Goal: Transaction & Acquisition: Purchase product/service

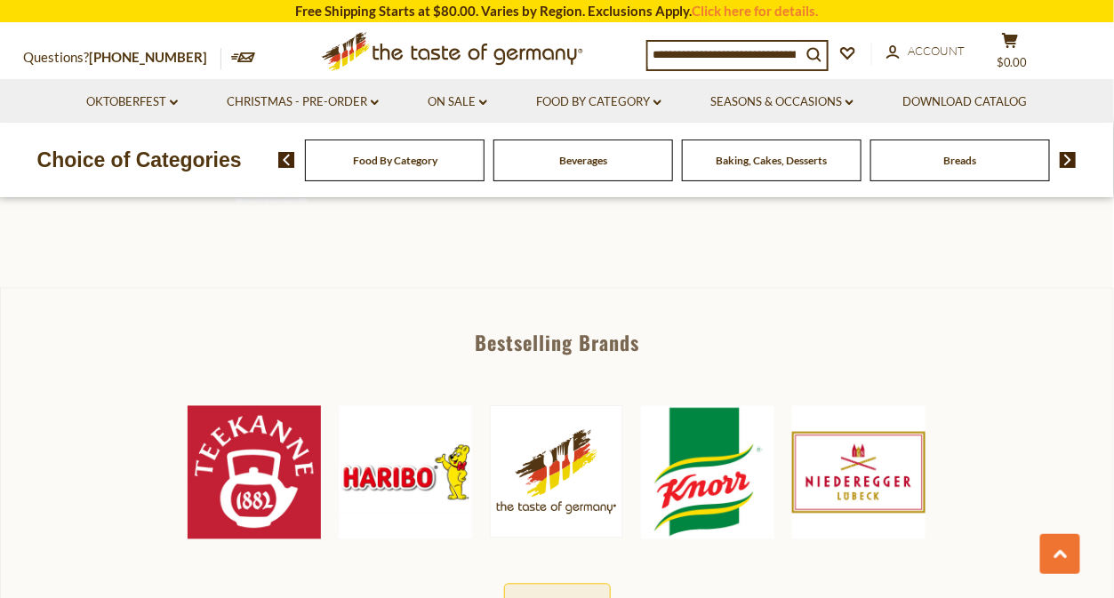
scroll to position [799, 0]
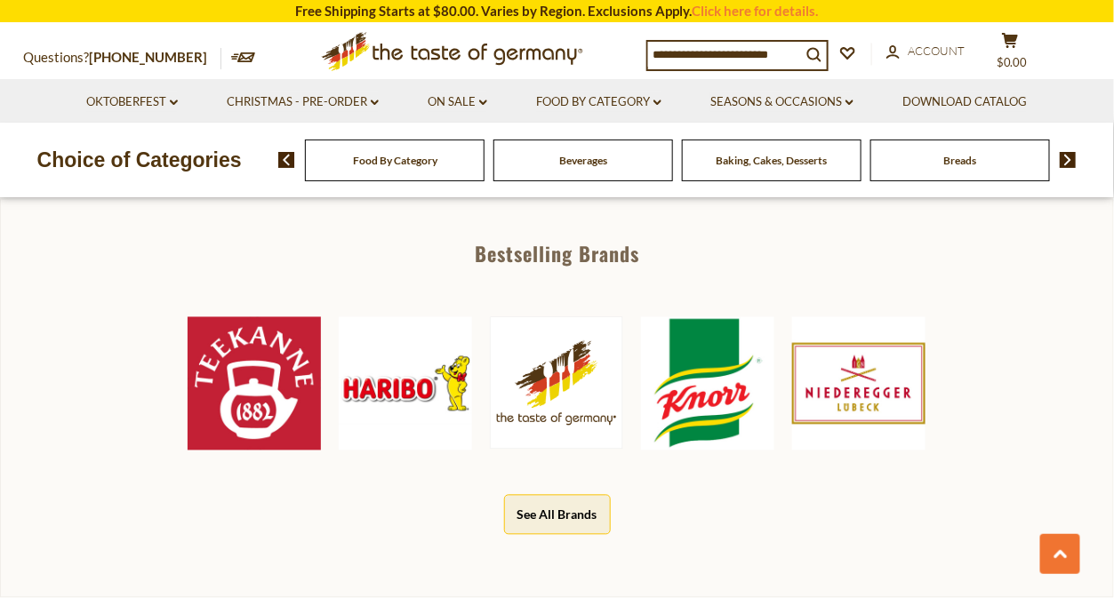
click at [254, 406] on img at bounding box center [254, 383] width 133 height 133
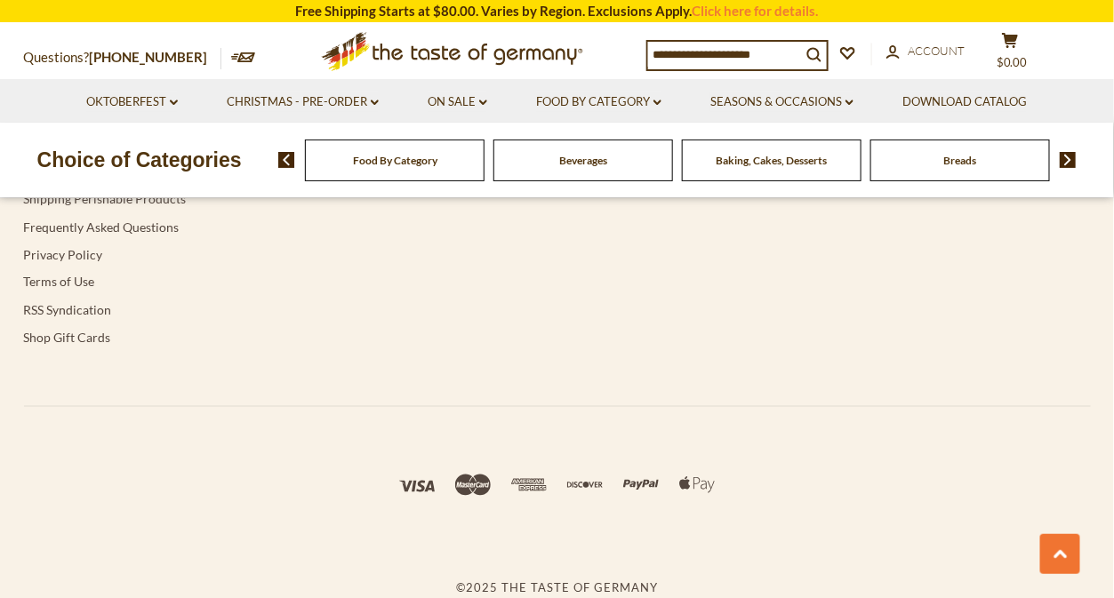
scroll to position [4240, 0]
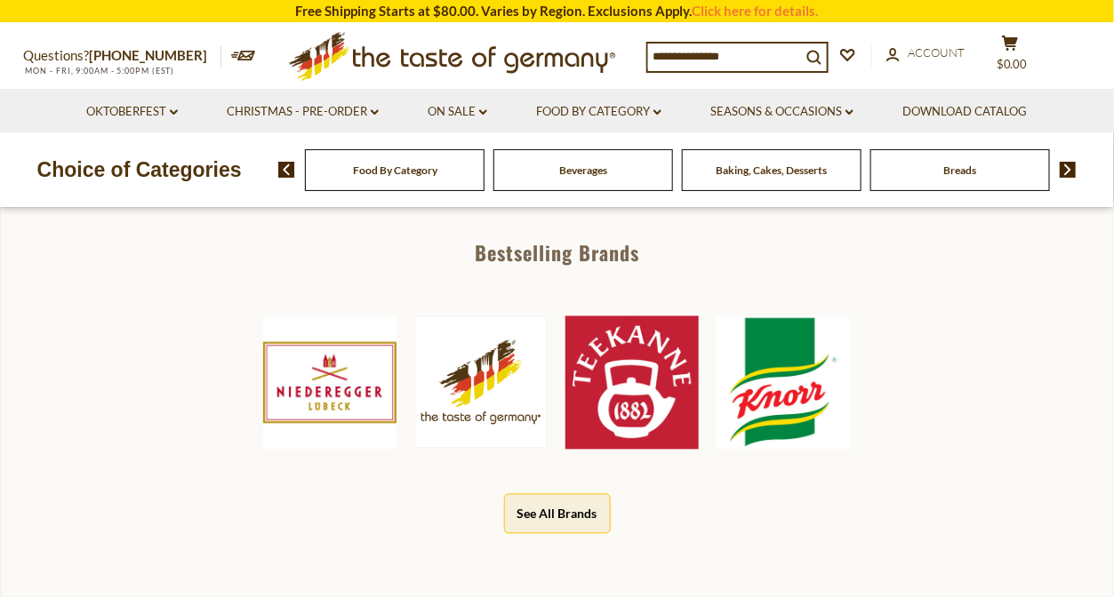
scroll to position [799, 0]
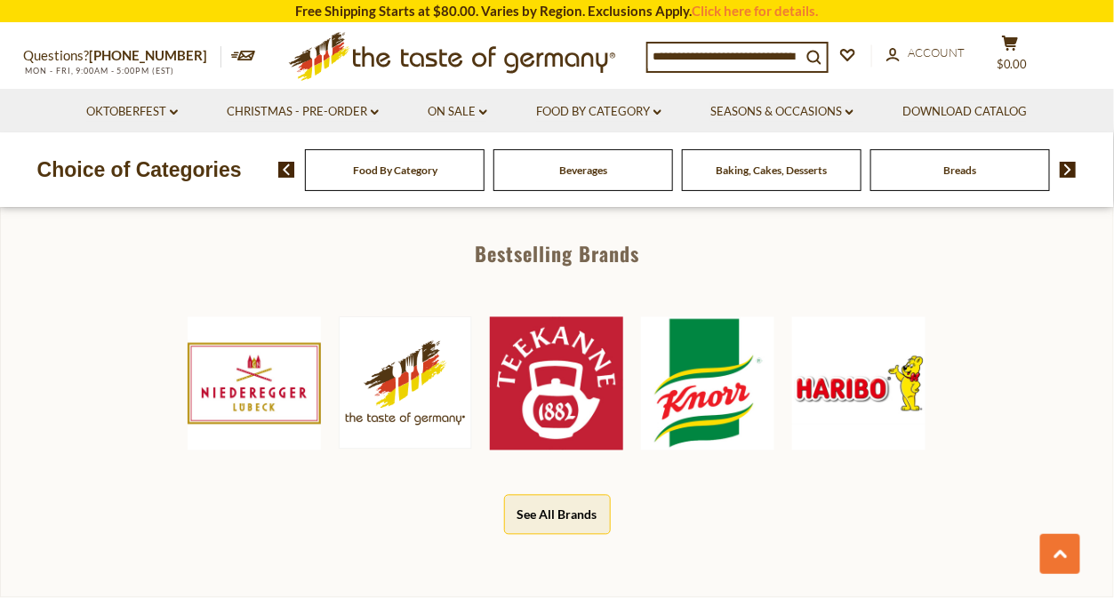
click at [548, 509] on button "See All Brands" at bounding box center [557, 515] width 107 height 40
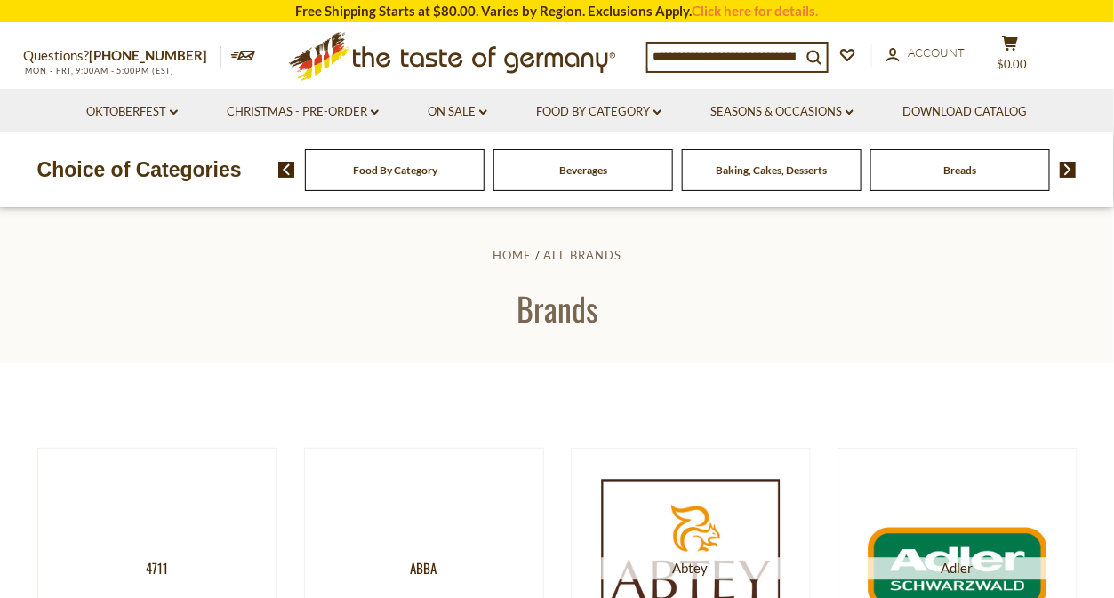
click at [606, 172] on span "Beverages" at bounding box center [583, 170] width 48 height 13
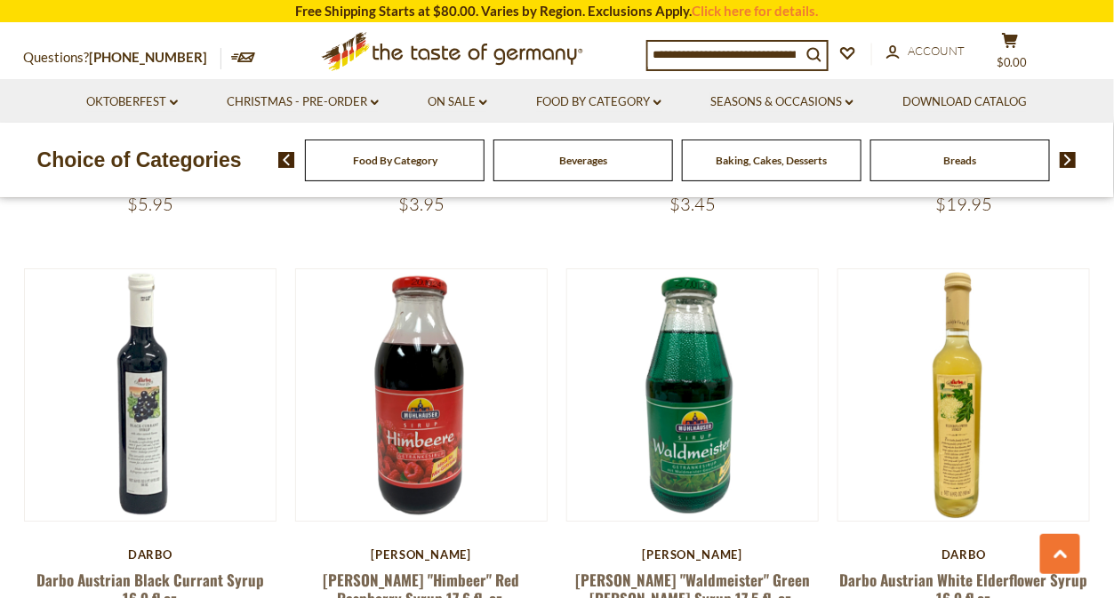
scroll to position [1867, 0]
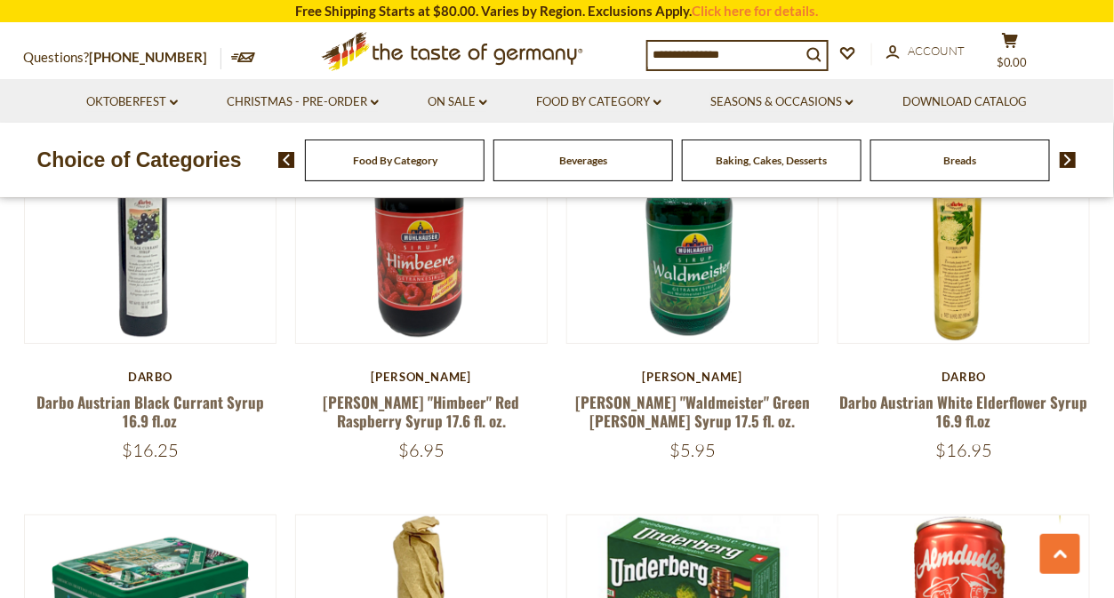
click at [1067, 161] on img at bounding box center [1068, 160] width 17 height 16
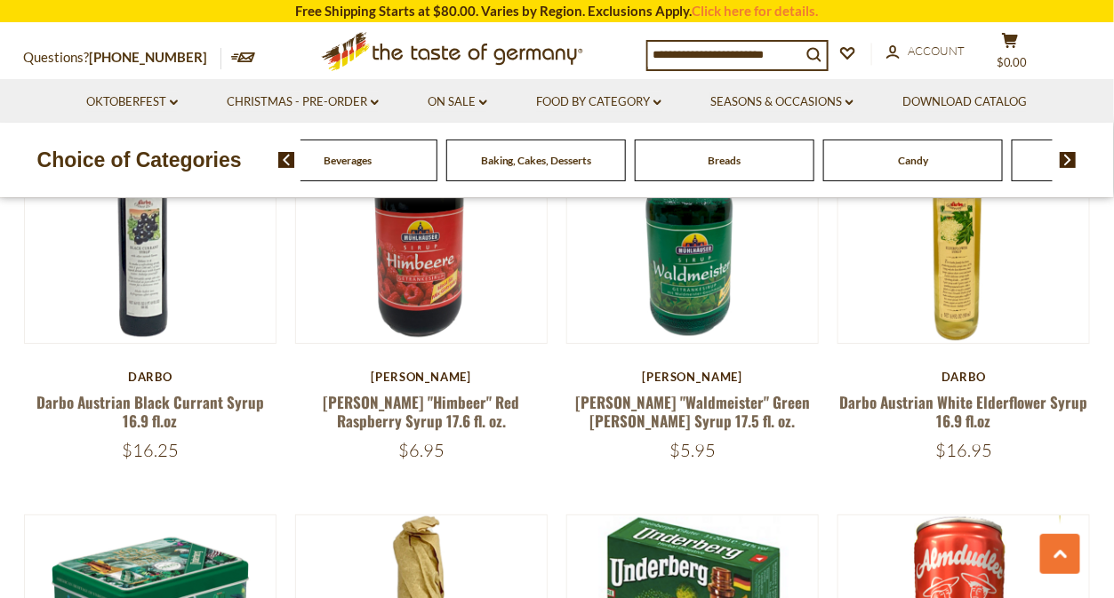
click at [1067, 161] on img at bounding box center [1068, 160] width 17 height 16
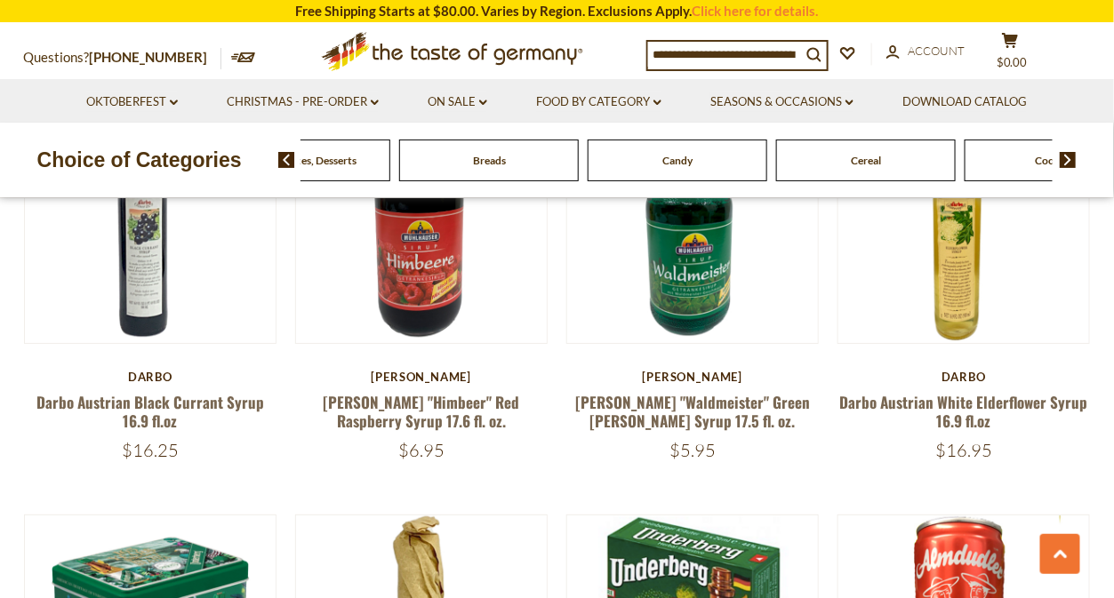
click at [1067, 161] on img at bounding box center [1068, 160] width 17 height 16
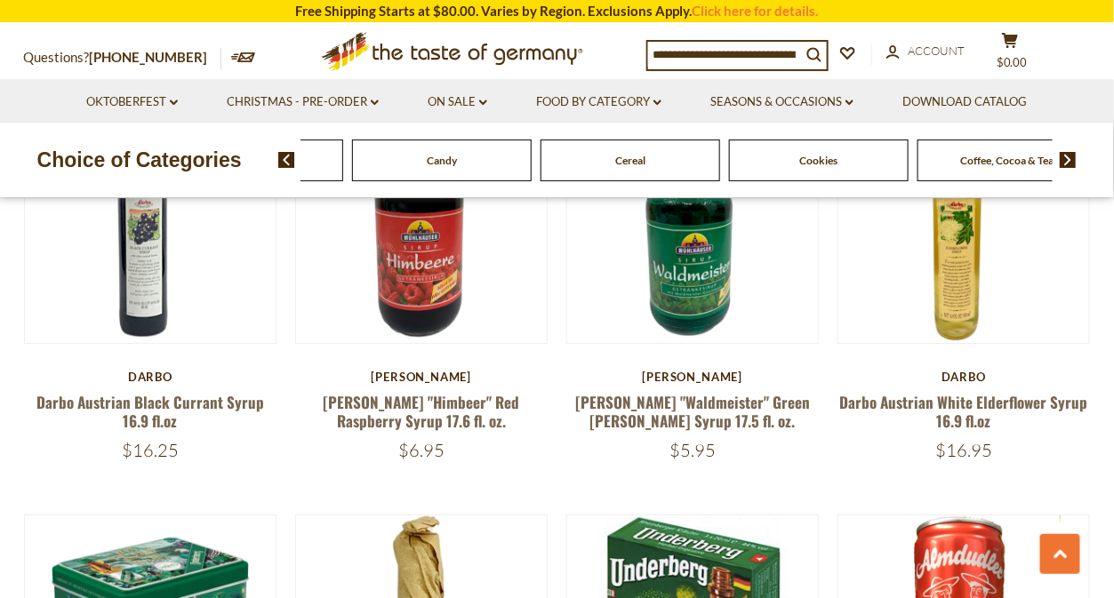
click at [1067, 161] on img at bounding box center [1068, 160] width 17 height 16
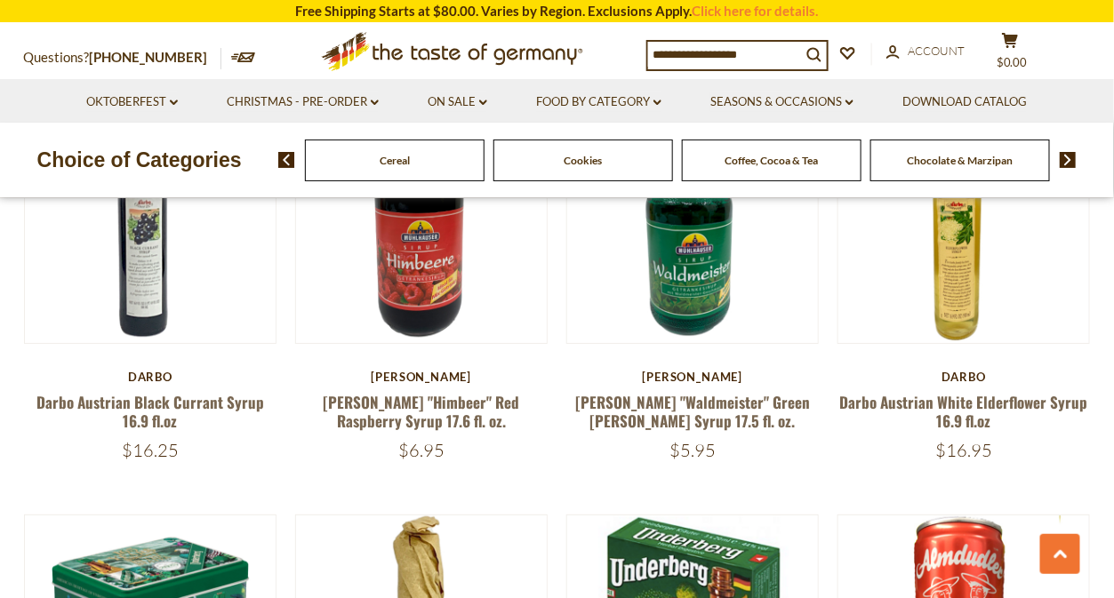
click at [949, 154] on span "Chocolate & Marzipan" at bounding box center [961, 160] width 106 height 13
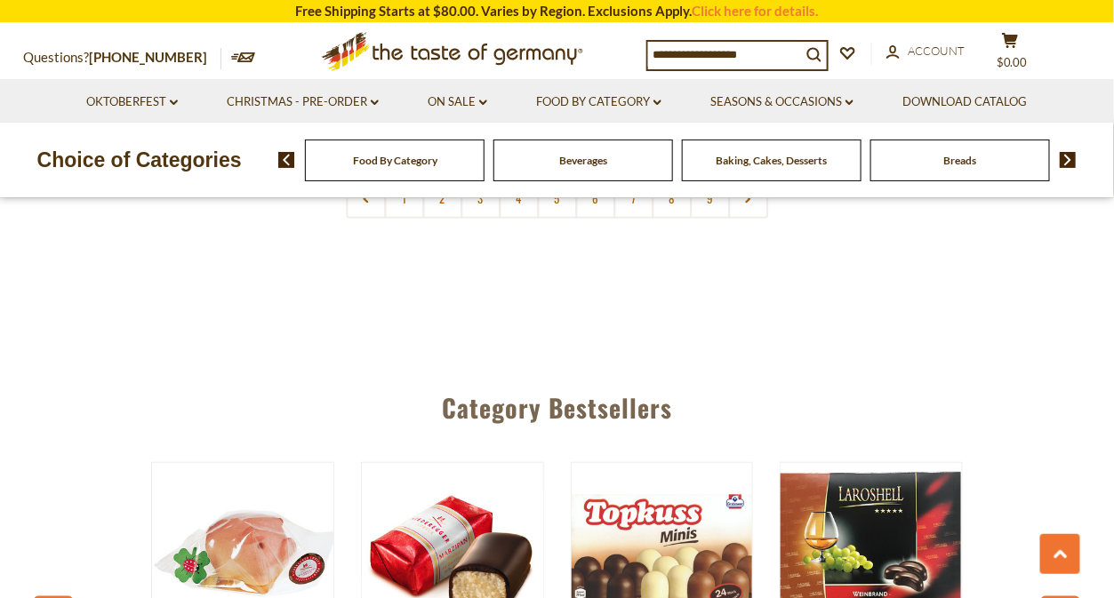
scroll to position [4394, 0]
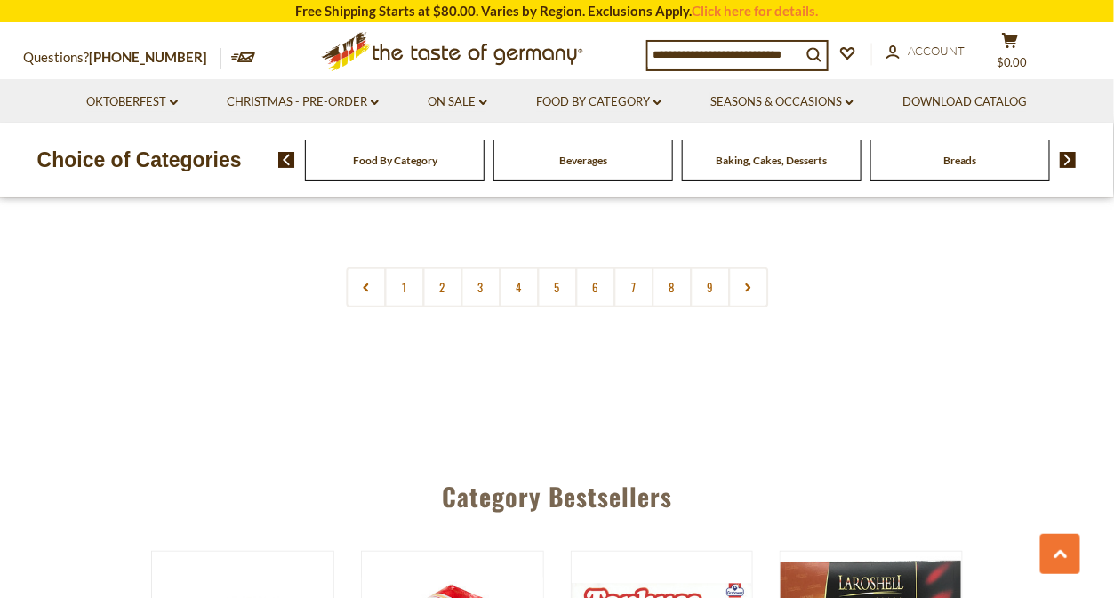
click at [485, 151] on div "Baking, Cakes, Desserts" at bounding box center [395, 161] width 180 height 42
click at [761, 162] on span "Baking, Cakes, Desserts" at bounding box center [772, 160] width 111 height 13
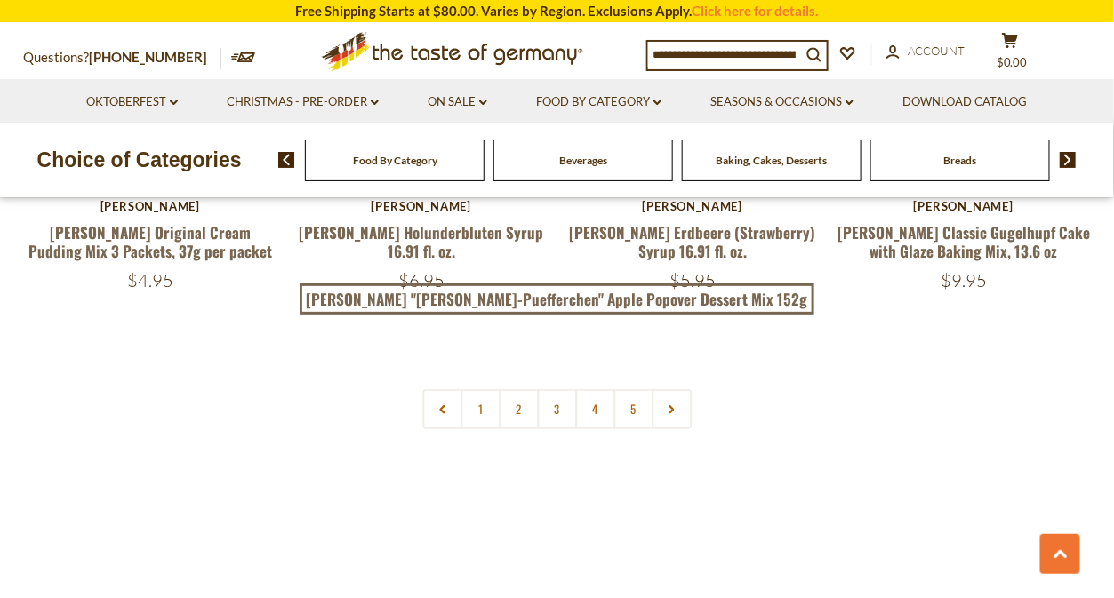
scroll to position [4089, 0]
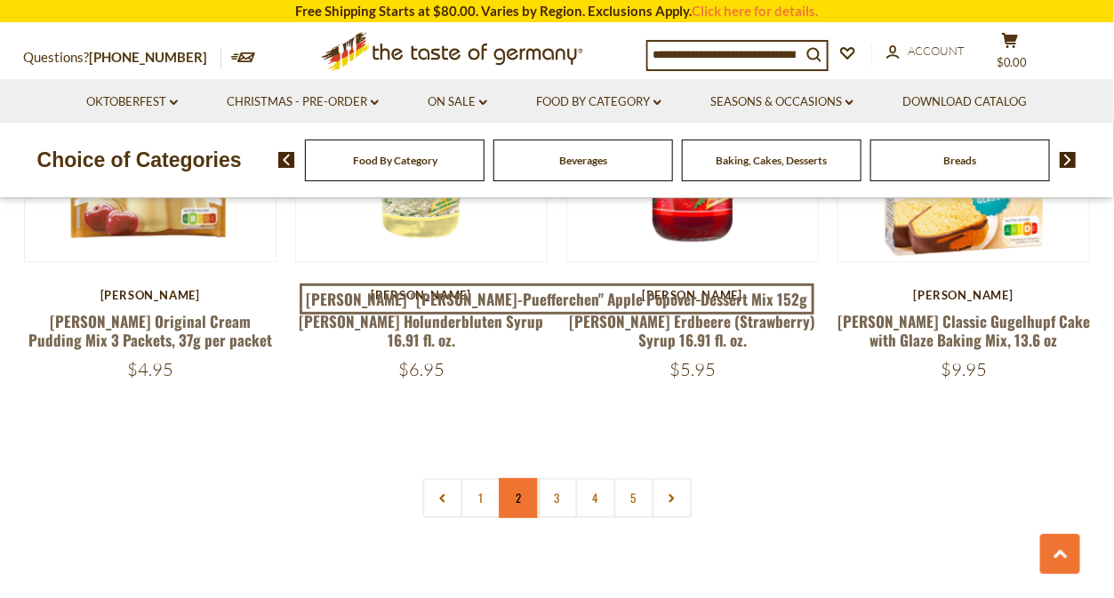
click at [518, 501] on link "2" at bounding box center [519, 498] width 40 height 40
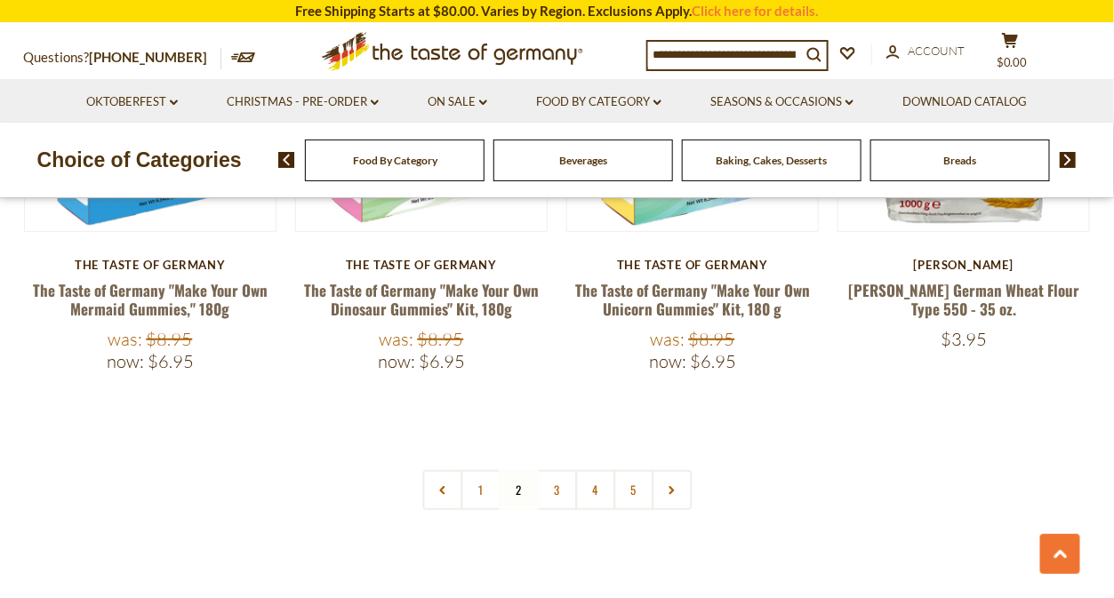
scroll to position [4247, 0]
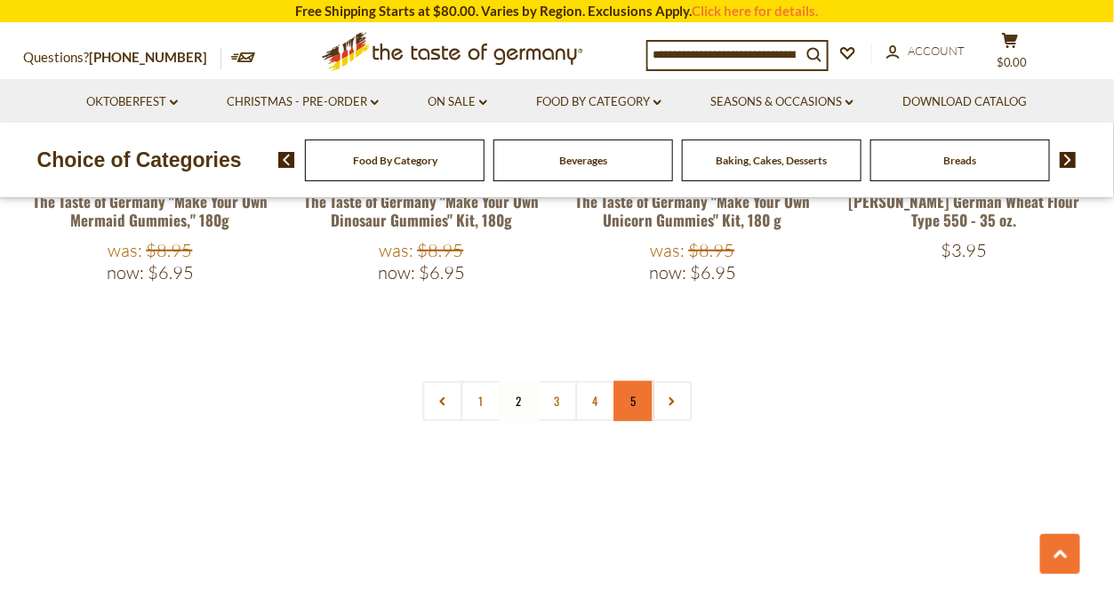
click at [641, 381] on link "5" at bounding box center [633, 401] width 40 height 40
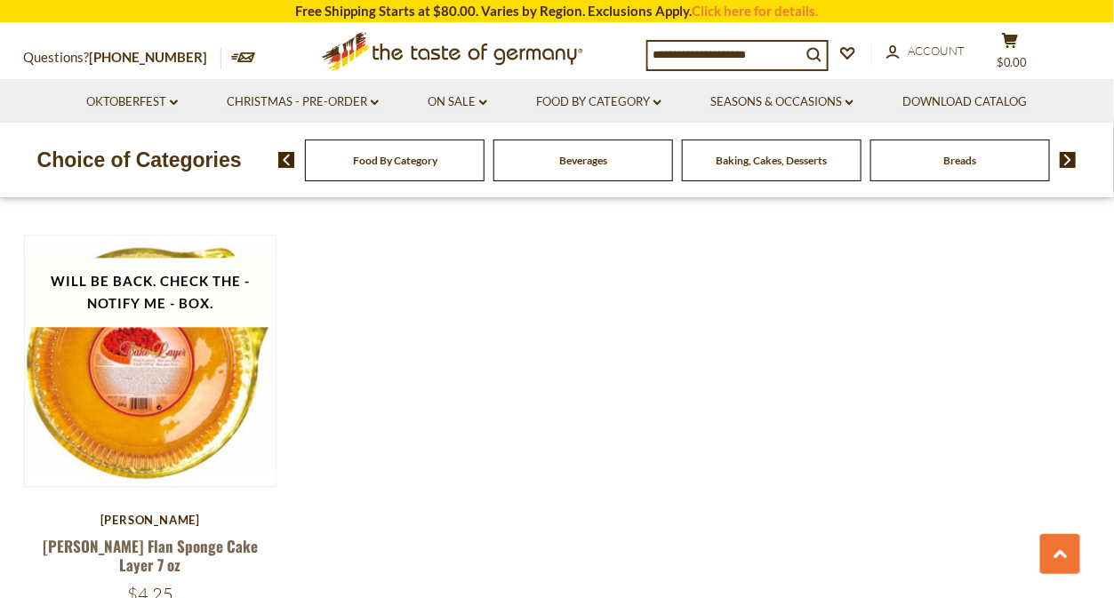
scroll to position [3447, 0]
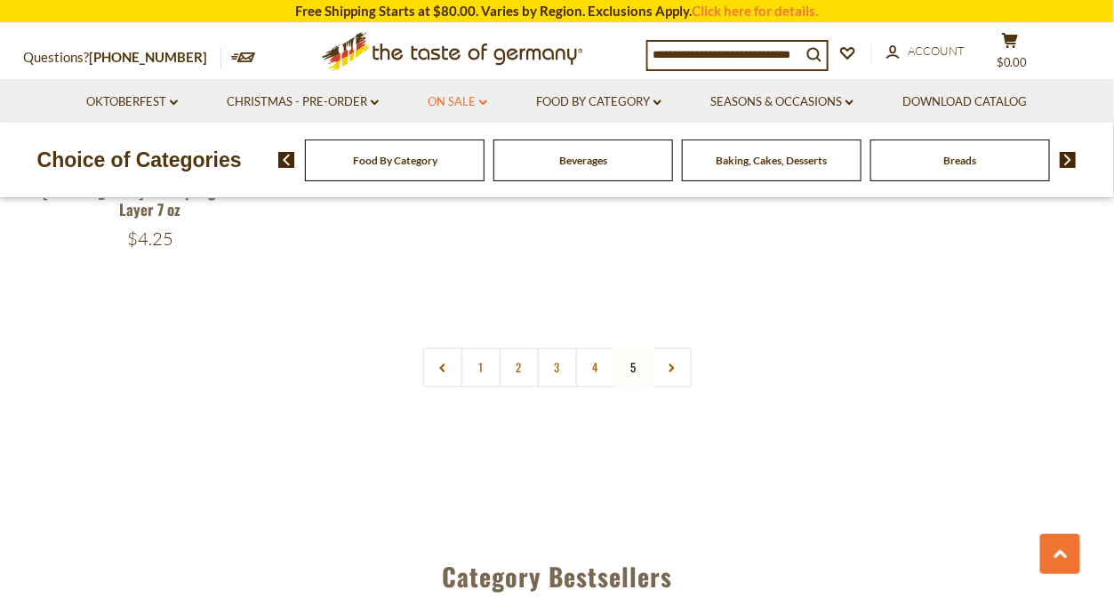
click at [460, 108] on link "On Sale dropdown_arrow" at bounding box center [458, 102] width 60 height 20
click at [448, 151] on link "All On Sale" at bounding box center [450, 148] width 64 height 16
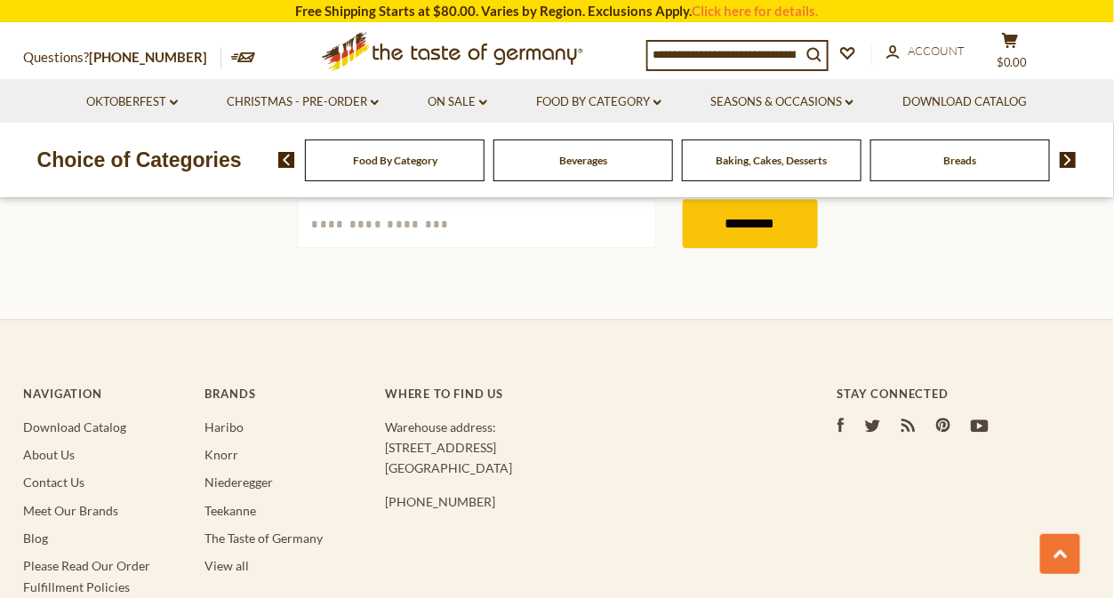
scroll to position [888, 0]
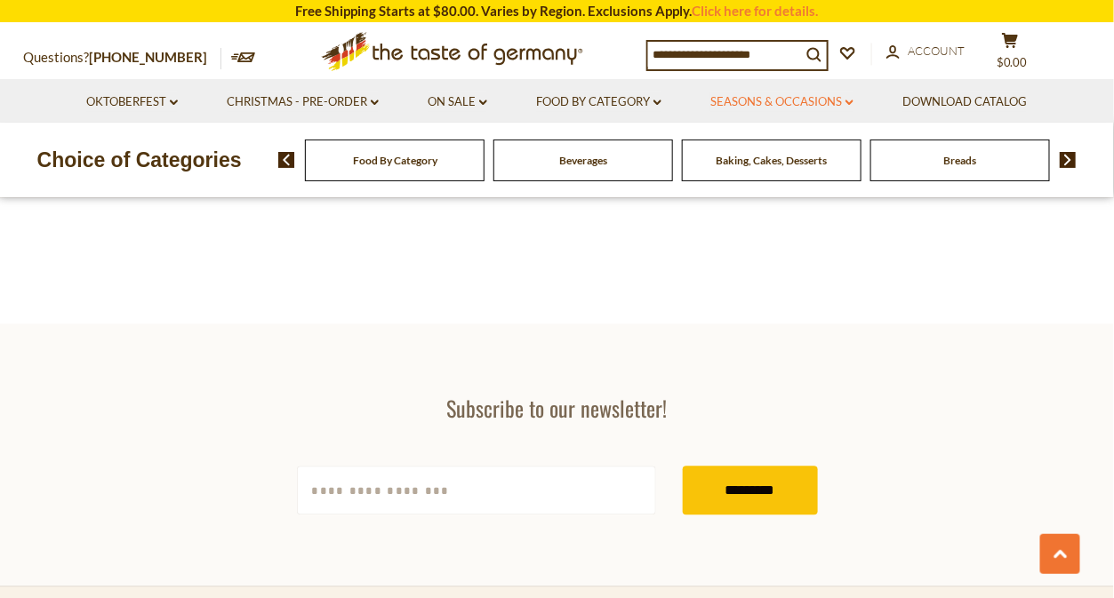
click at [814, 102] on link "Seasons & Occasions dropdown_arrow" at bounding box center [781, 102] width 143 height 20
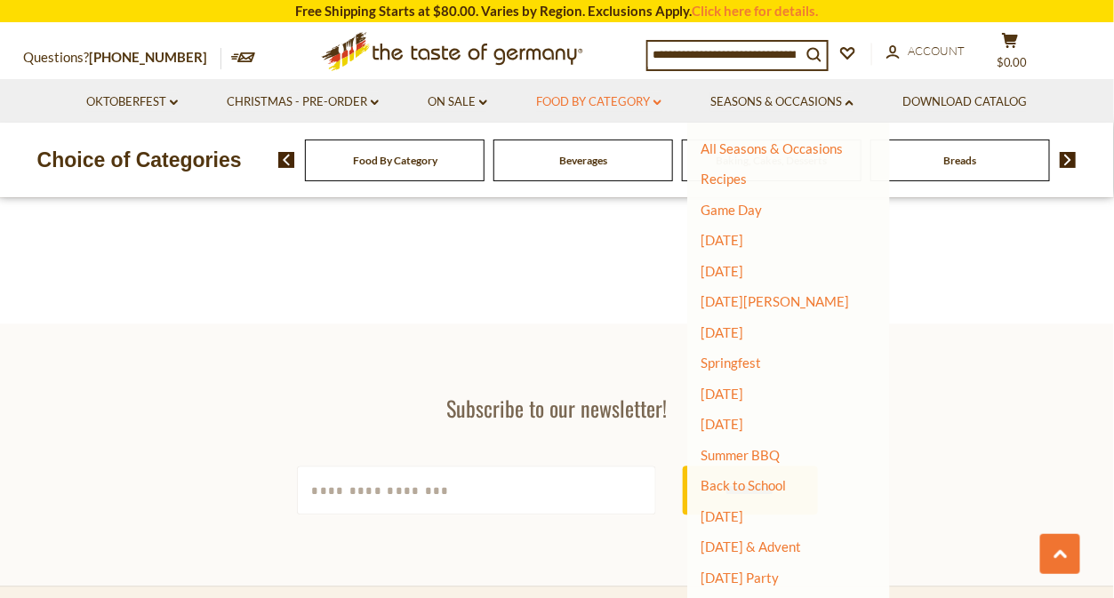
click at [611, 105] on link "Food By Category dropdown_arrow" at bounding box center [598, 102] width 125 height 20
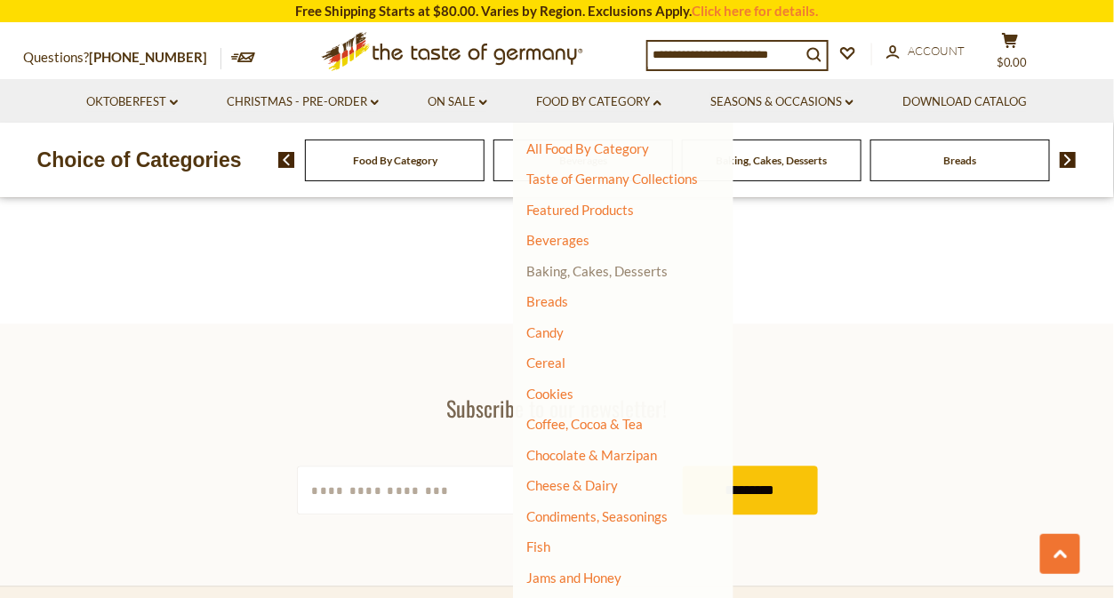
click at [607, 265] on link "Baking, Cakes, Desserts" at bounding box center [596, 271] width 141 height 16
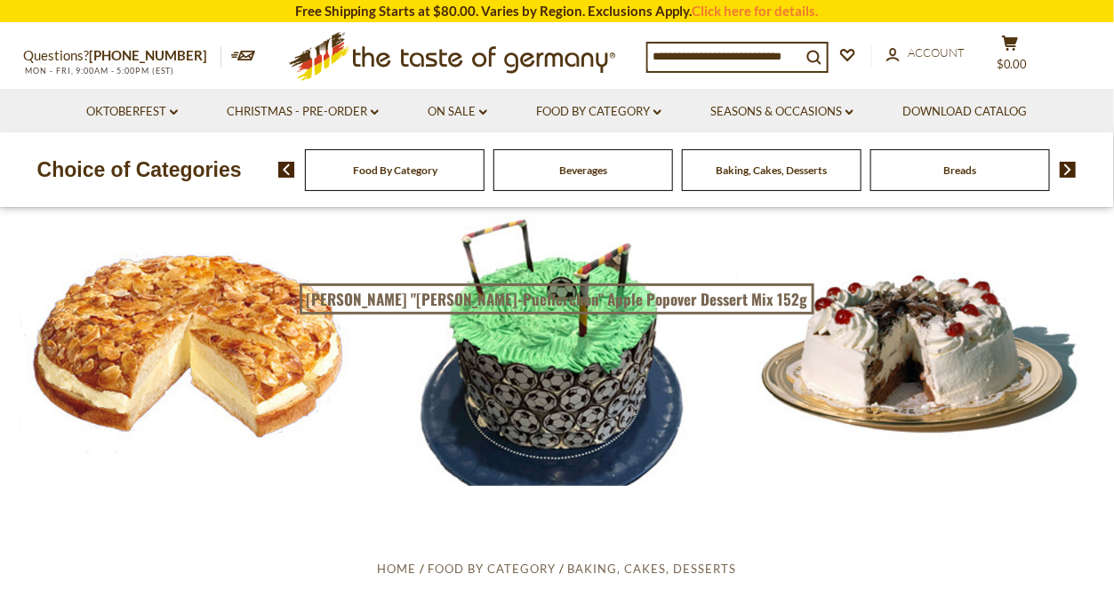
scroll to position [444, 0]
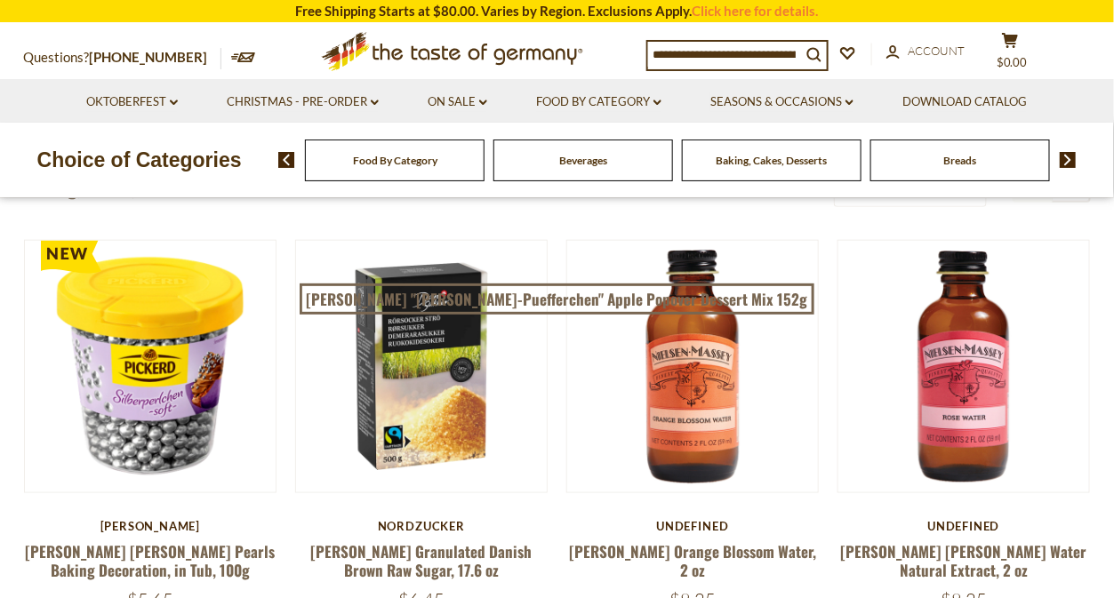
click at [733, 50] on input at bounding box center [724, 54] width 153 height 25
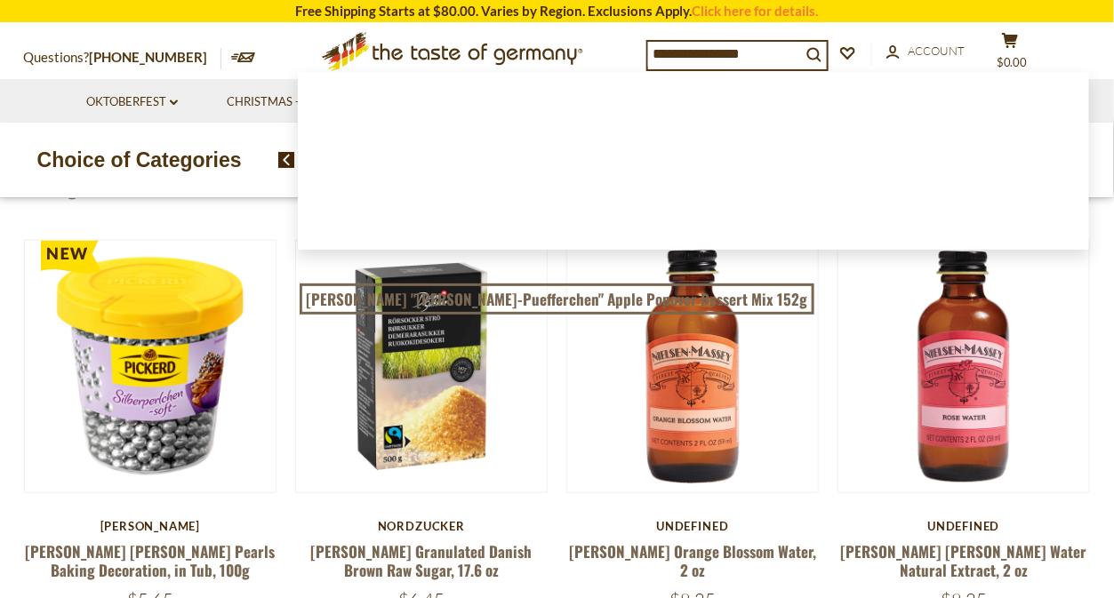
type input "**********"
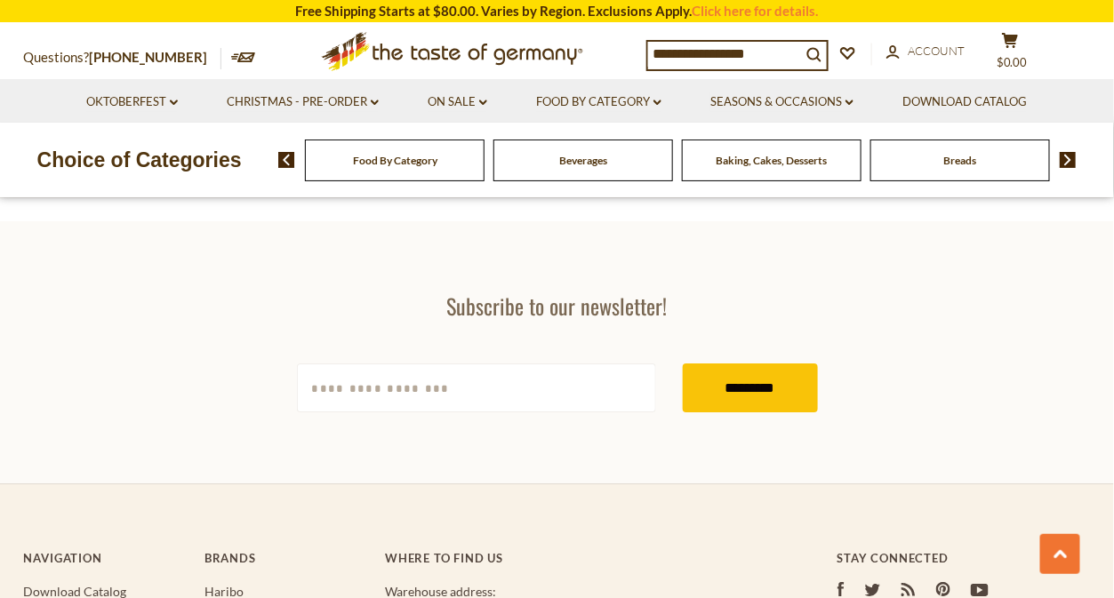
scroll to position [1245, 0]
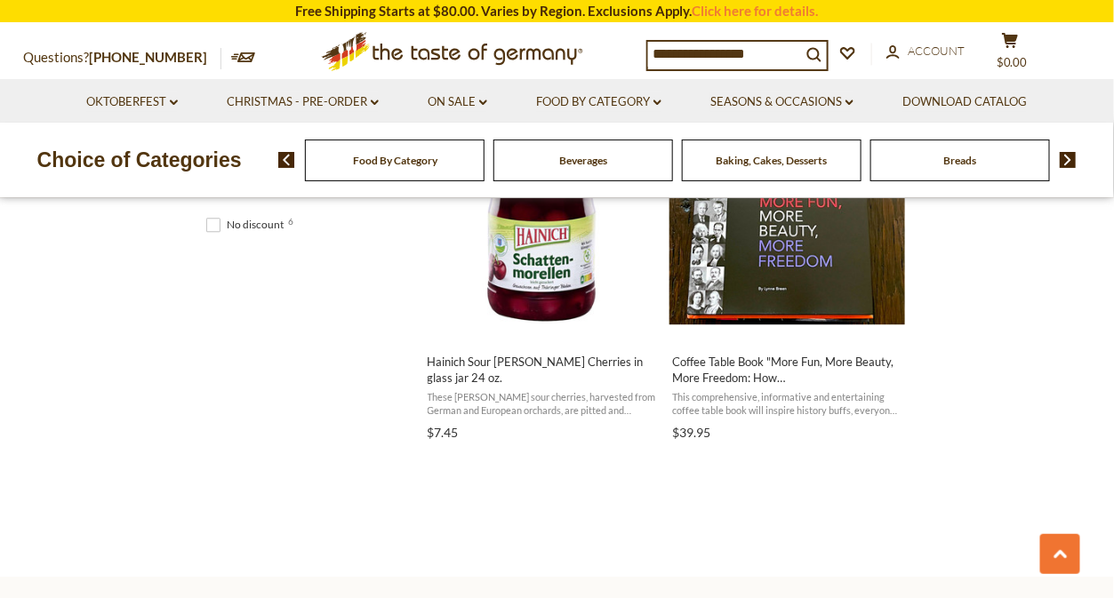
drag, startPoint x: 686, startPoint y: 49, endPoint x: 618, endPoint y: 42, distance: 68.8
click at [618, 42] on div "**********" at bounding box center [557, 51] width 1093 height 55
type input "**********"
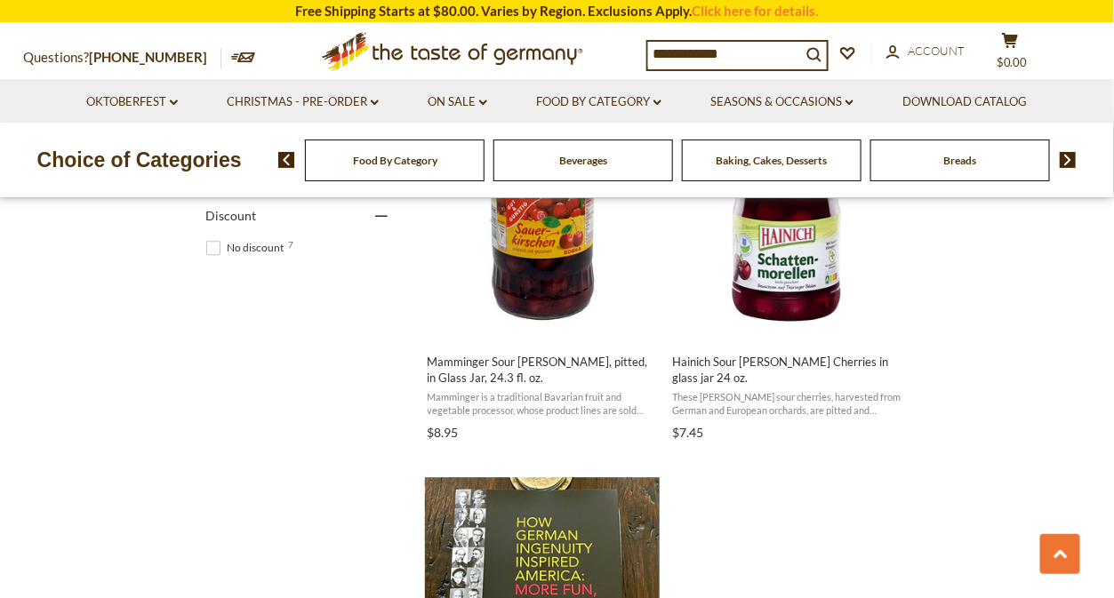
scroll to position [1334, 0]
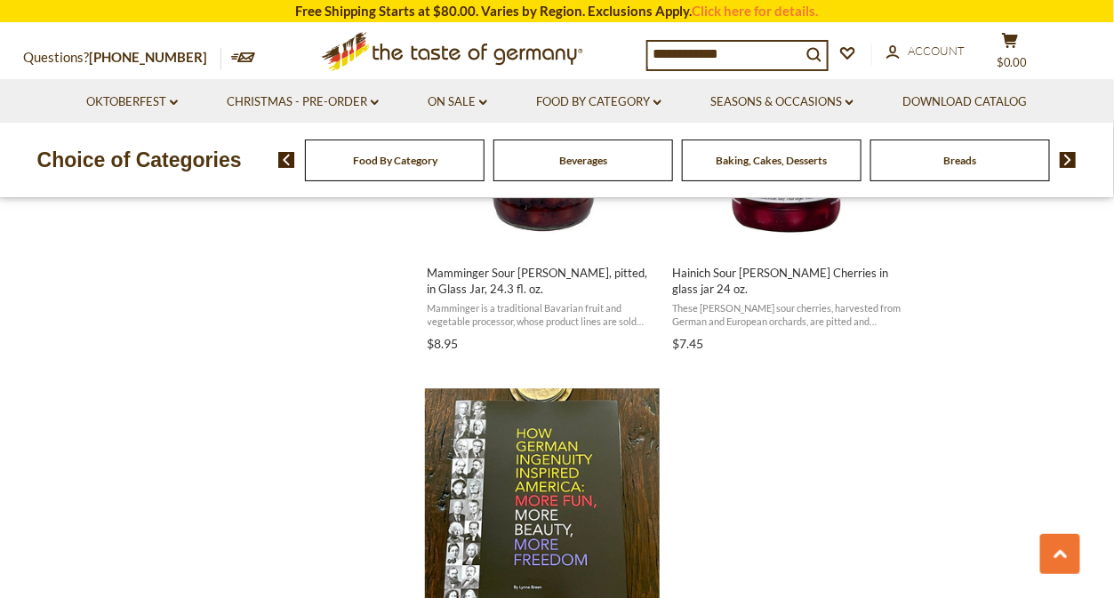
drag, startPoint x: 694, startPoint y: 46, endPoint x: 607, endPoint y: 53, distance: 87.4
click at [614, 52] on div "**********" at bounding box center [557, 51] width 1093 height 55
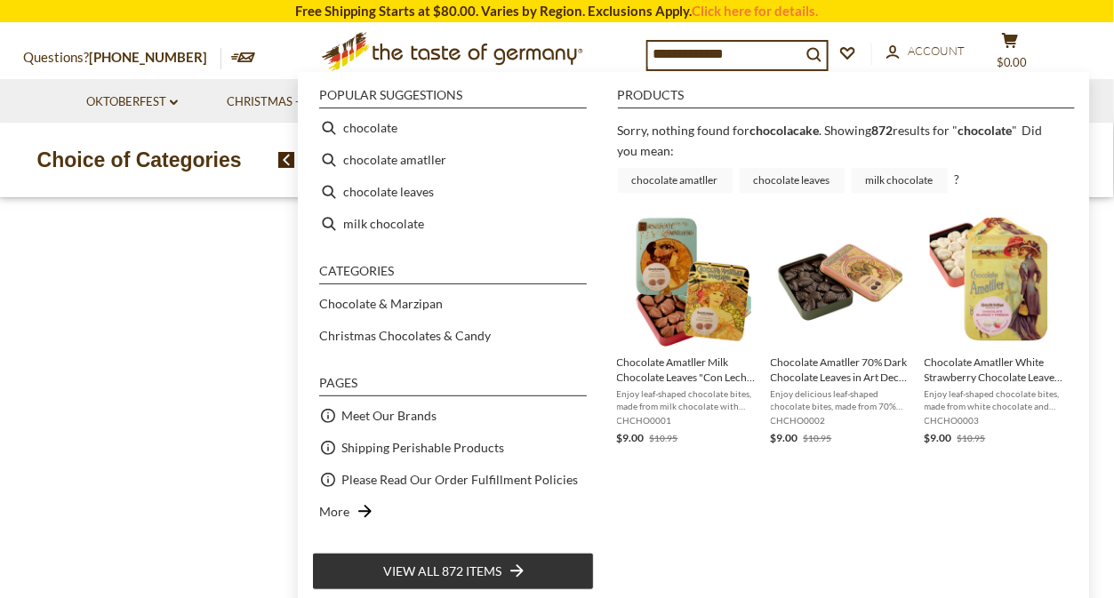
type input "**********"
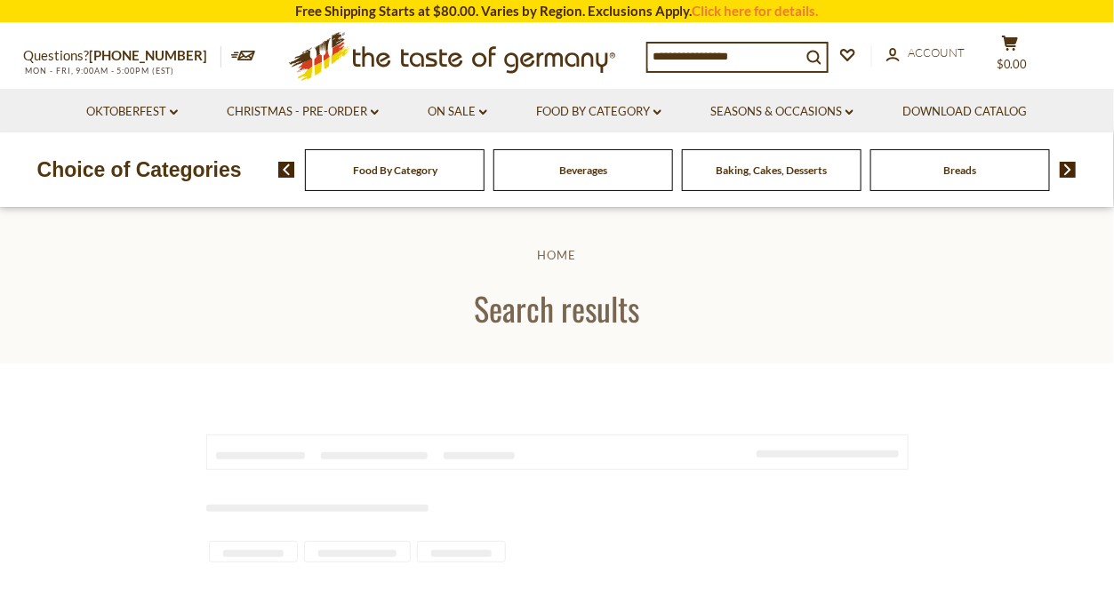
type input "**********"
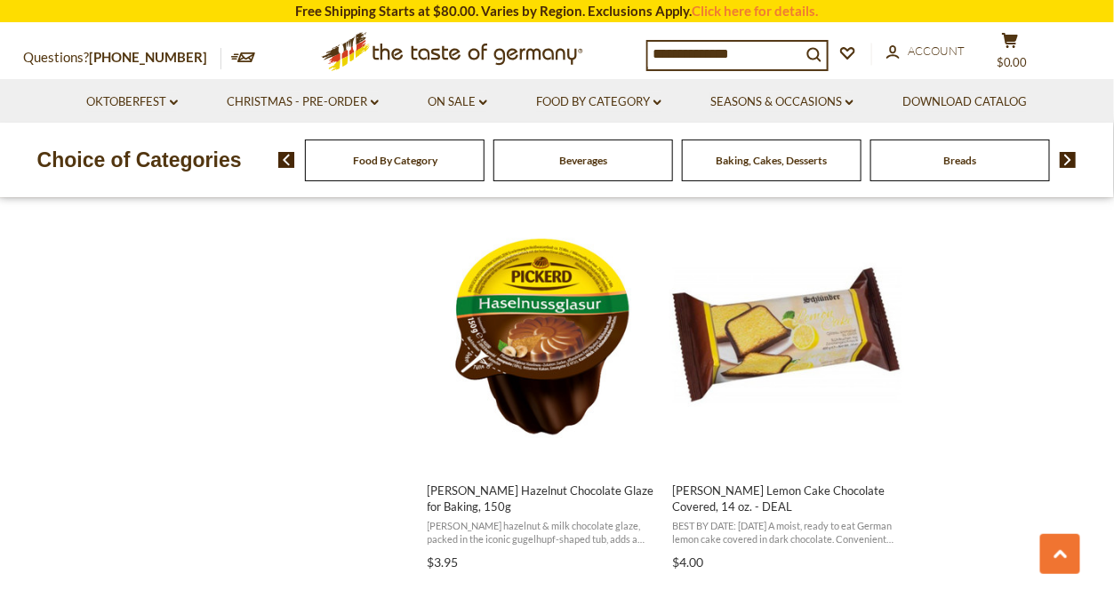
scroll to position [2755, 0]
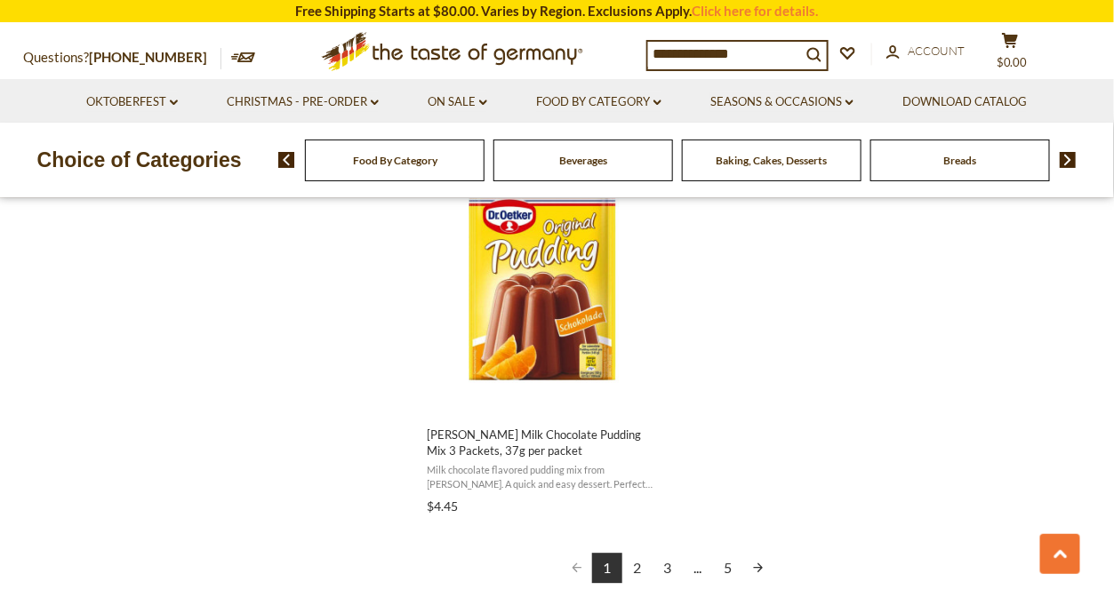
click at [666, 573] on link "3" at bounding box center [668, 568] width 30 height 30
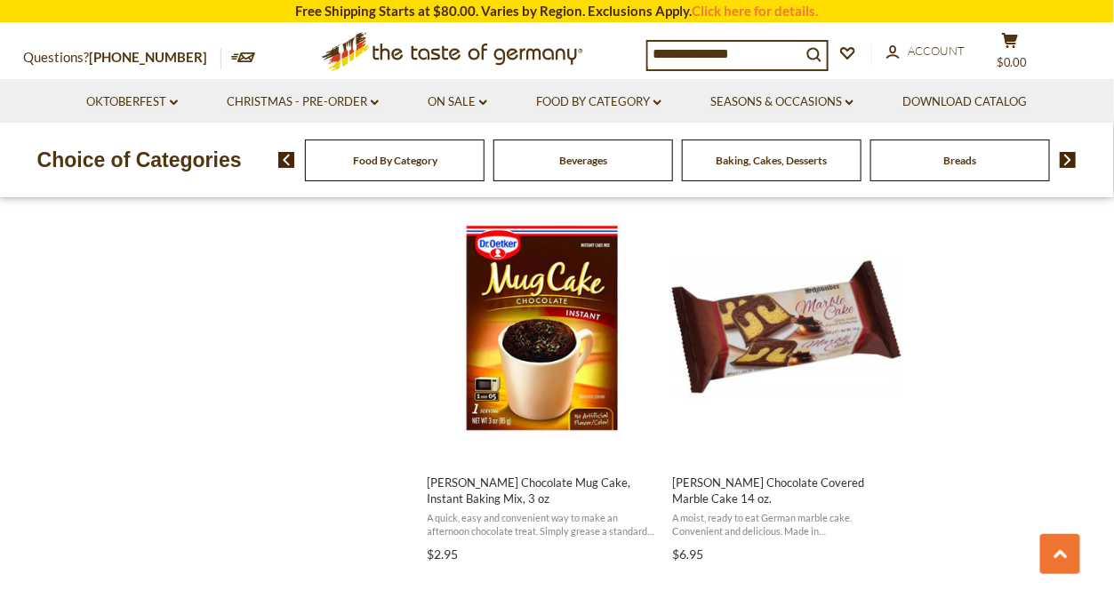
scroll to position [1600, 0]
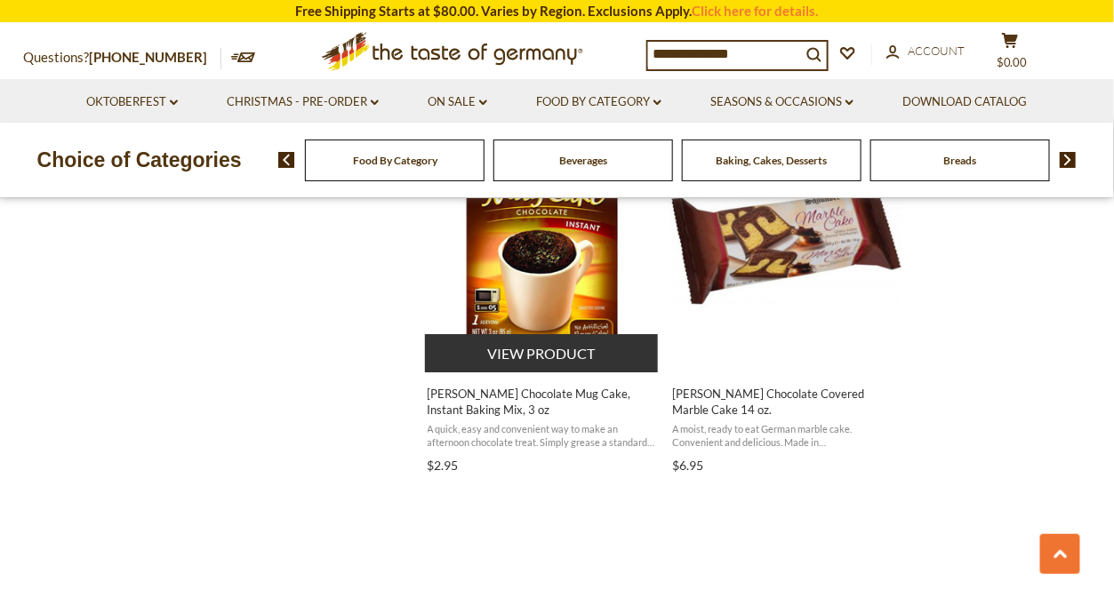
click at [582, 400] on span "[PERSON_NAME] Chocolate Mug Cake, Instant Baking Mix, 3 oz" at bounding box center [543, 402] width 230 height 32
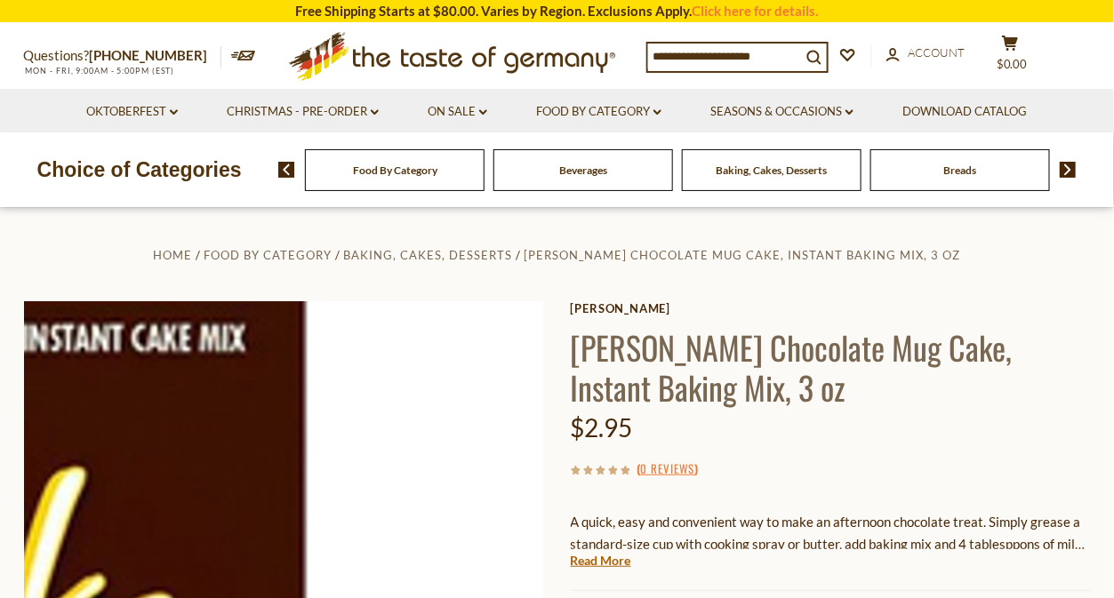
scroll to position [177, 0]
